Goal: Task Accomplishment & Management: Use online tool/utility

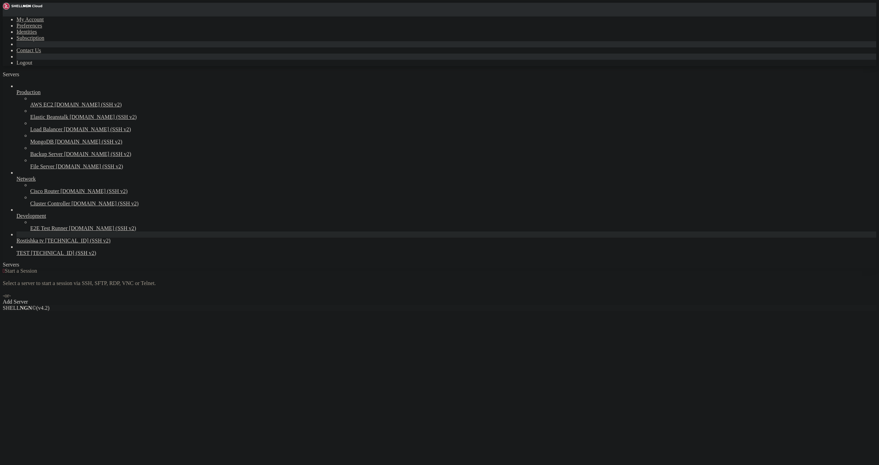
click at [24, 244] on span "Rostishka tv" at bounding box center [29, 241] width 27 height 6
click at [25, 244] on span "Rostishka tv" at bounding box center [29, 241] width 27 height 6
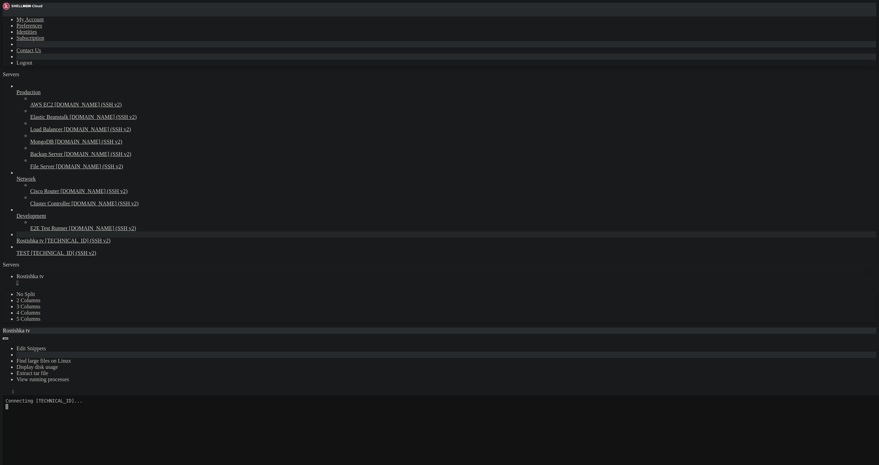
click at [5, 393] on icon "button" at bounding box center [5, 393] width 0 height 0
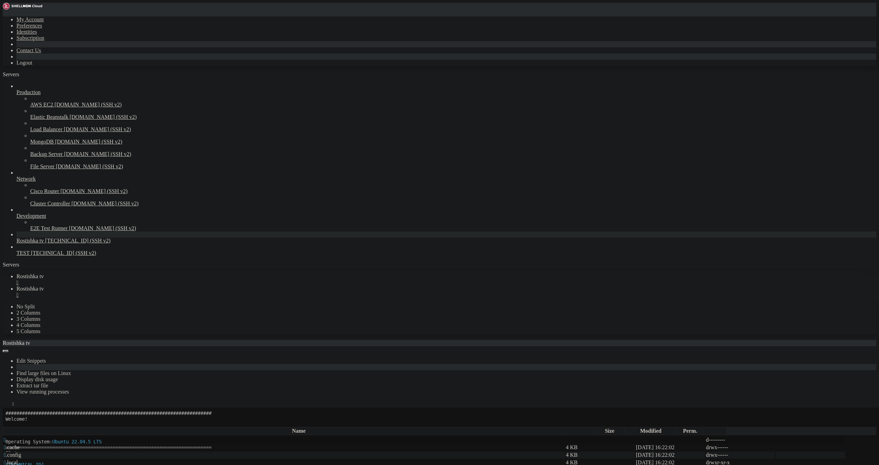
scroll to position [57, 0]
click at [9, 437] on span " .." at bounding box center [6, 440] width 5 height 6
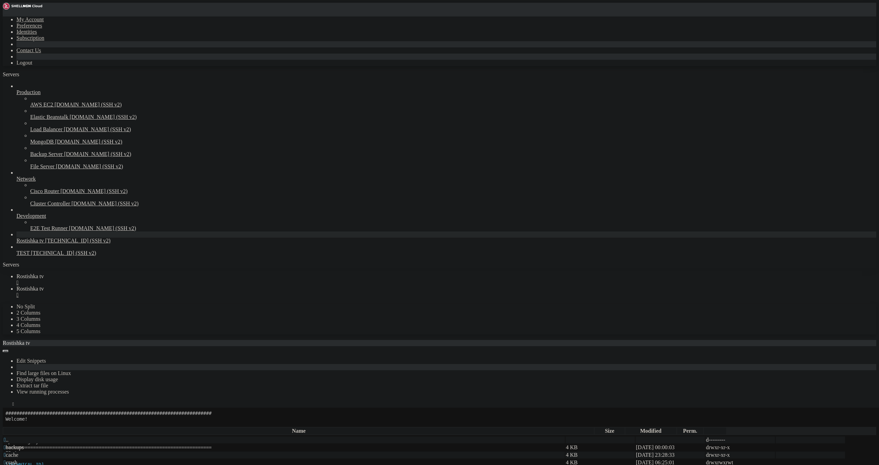
click at [99, 420] on div "/var/log" at bounding box center [440, 423] width 874 height 7
click at [44, 273] on span "Rostishka tv" at bounding box center [29, 276] width 27 height 6
drag, startPoint x: 93, startPoint y: 581, endPoint x: 17, endPoint y: 582, distance: 76.2
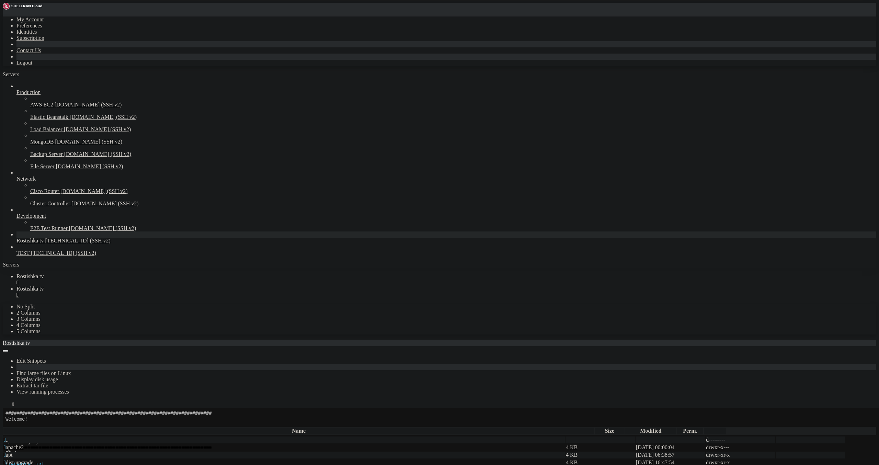
drag, startPoint x: 101, startPoint y: 577, endPoint x: 7, endPoint y: 574, distance: 94.2
click at [44, 286] on span "Rostishka tv" at bounding box center [29, 289] width 27 height 6
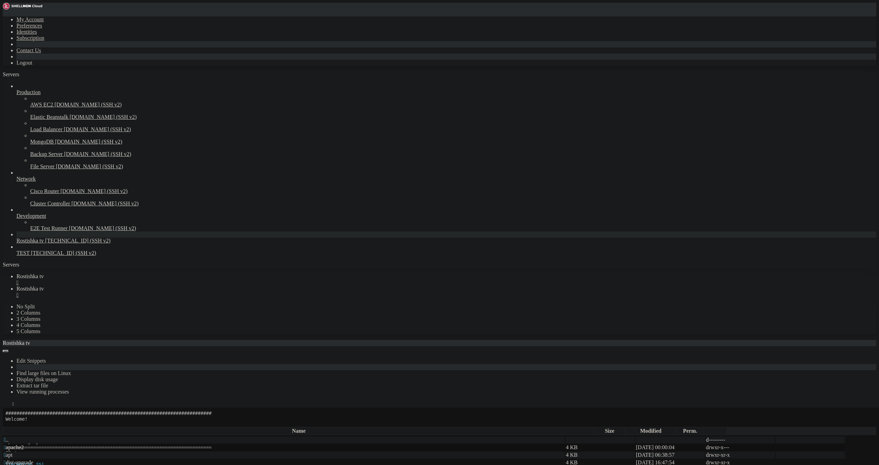
click at [24, 444] on span " apache2" at bounding box center [14, 447] width 20 height 6
click at [113, 273] on link "Rostishka tv " at bounding box center [446, 279] width 860 height 12
click at [44, 286] on span "Rostishka tv" at bounding box center [29, 289] width 27 height 6
click at [5, 425] on icon "button" at bounding box center [5, 425] width 0 height 0
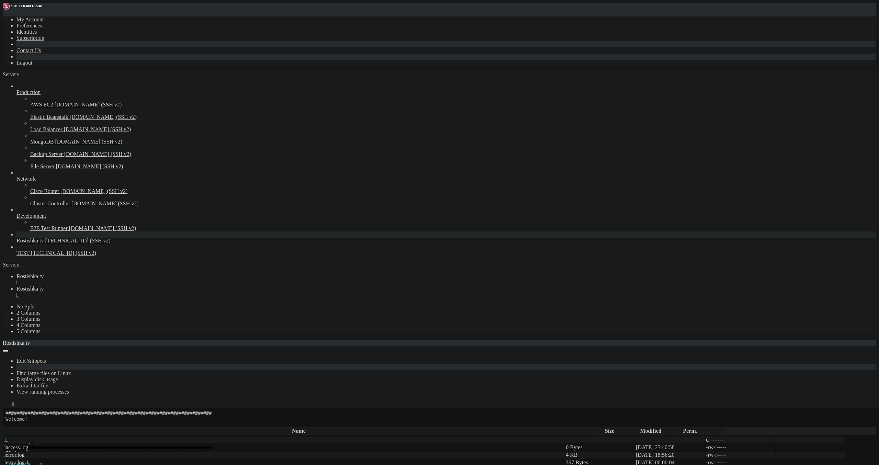
click at [5, 425] on icon "button" at bounding box center [5, 425] width 0 height 0
click at [12, 460] on span " etc" at bounding box center [8, 463] width 9 height 6
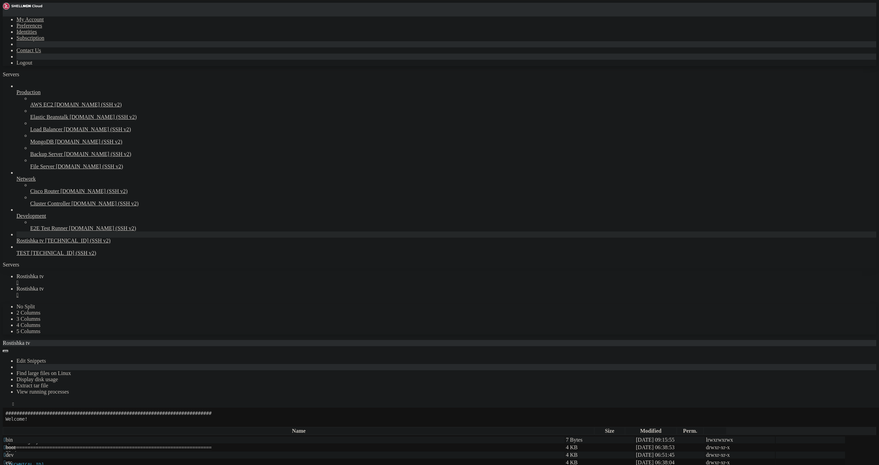
click at [12, 460] on span " etc" at bounding box center [8, 463] width 9 height 6
click at [24, 452] on span " apache2" at bounding box center [14, 455] width 20 height 6
click at [8, 424] on button "button" at bounding box center [5, 425] width 5 height 2
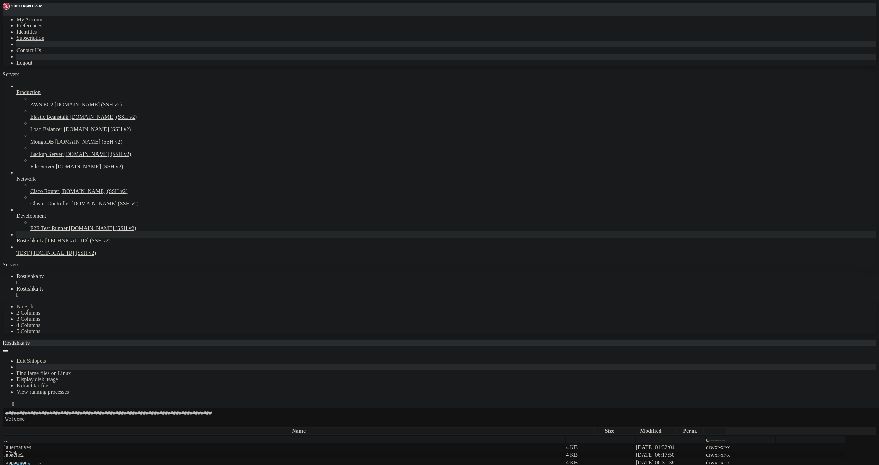
click at [24, 452] on span " apache2" at bounding box center [14, 455] width 20 height 6
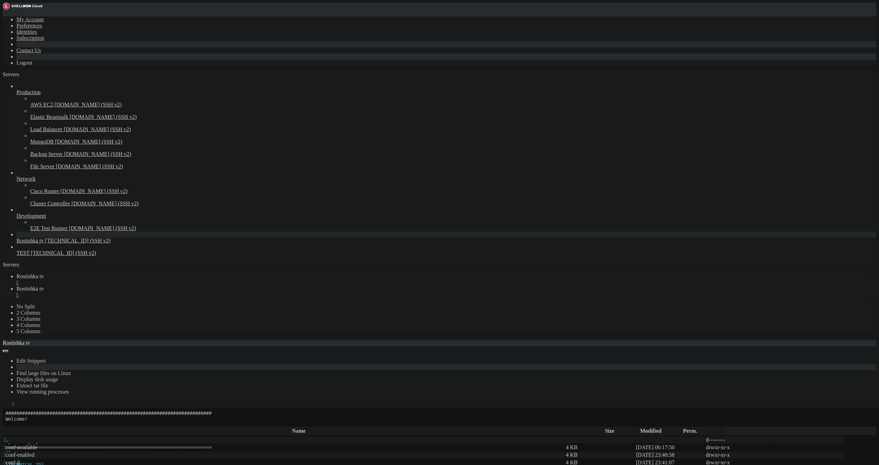
type input "/etc/apache2/mods-available"
click at [266, 316] on tbody " .. d---------  access_compat.load 100 Bytes [DATE] 21:58:09 -rw-r--r--  act…" at bounding box center [424, 283] width 842 height 1125
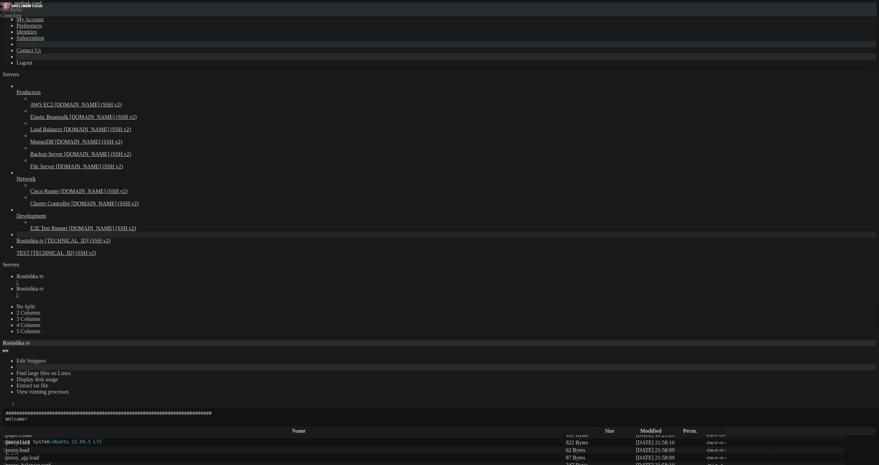
scroll to position [0, 6]
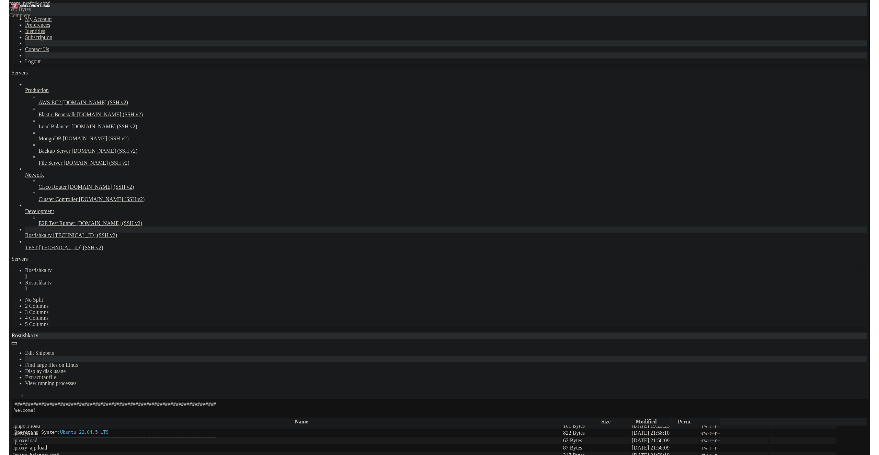
scroll to position [0, 5]
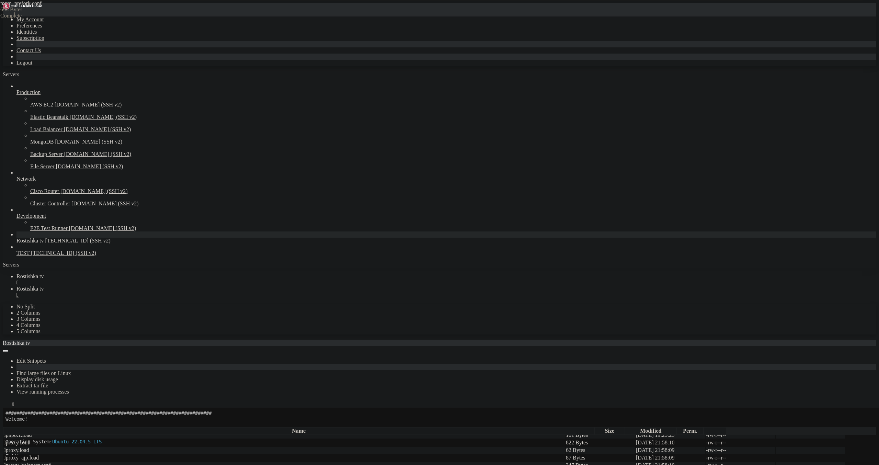
type textarea "MaxRequestWorkers 250"
click at [97, 273] on link "Rostishka tv " at bounding box center [446, 279] width 860 height 12
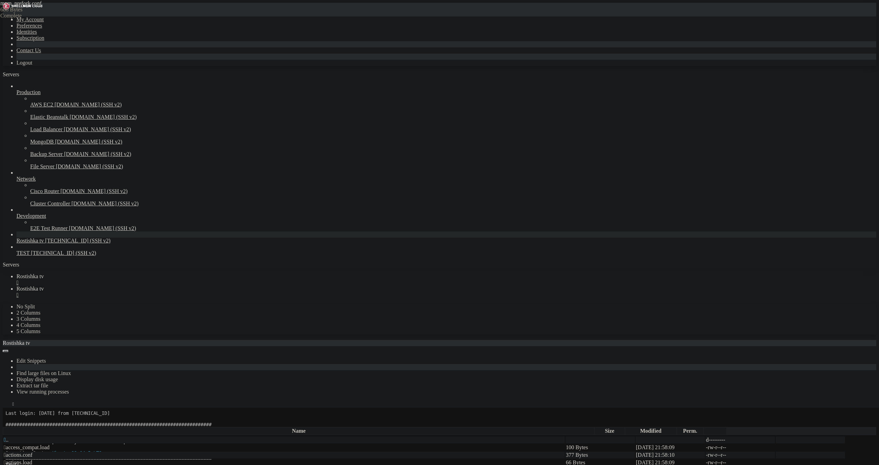
click at [146, 286] on link "Rostishka tv " at bounding box center [446, 292] width 860 height 12
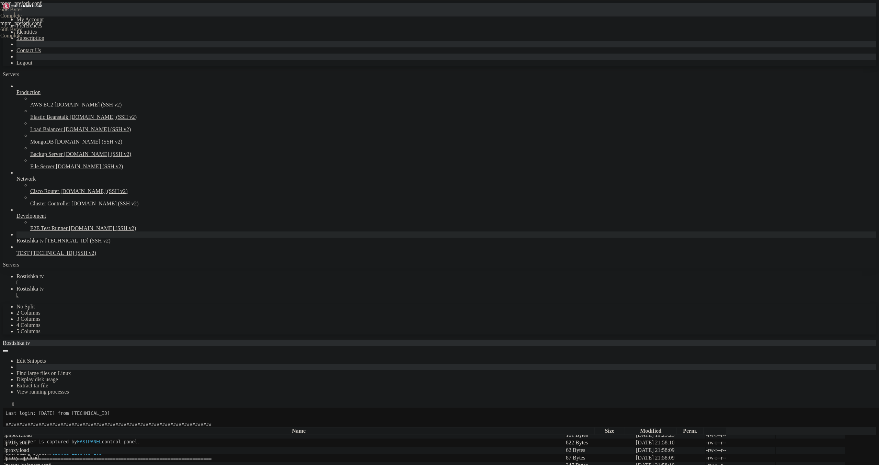
scroll to position [0, 7]
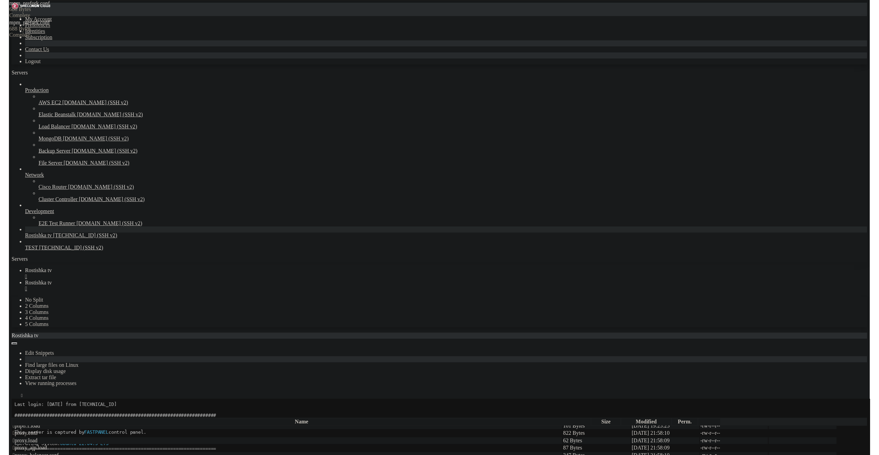
scroll to position [0, 5]
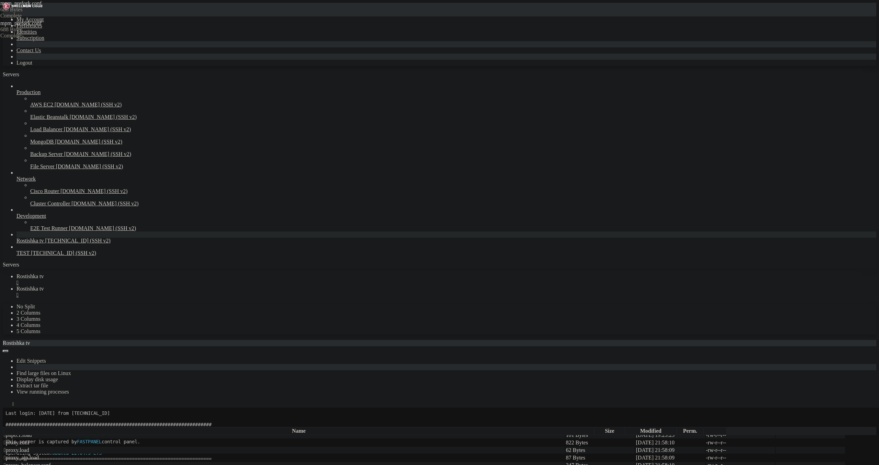
type textarea "MaxRequestWorkers 400"
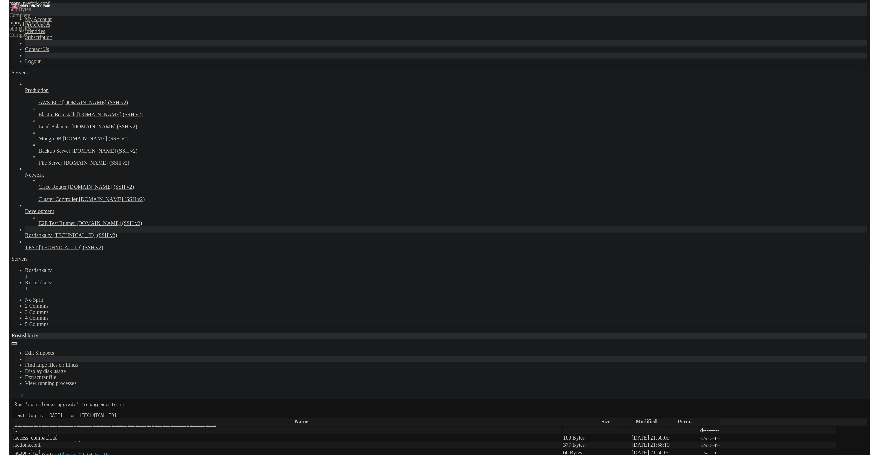
scroll to position [34, 0]
